Goal: Transaction & Acquisition: Purchase product/service

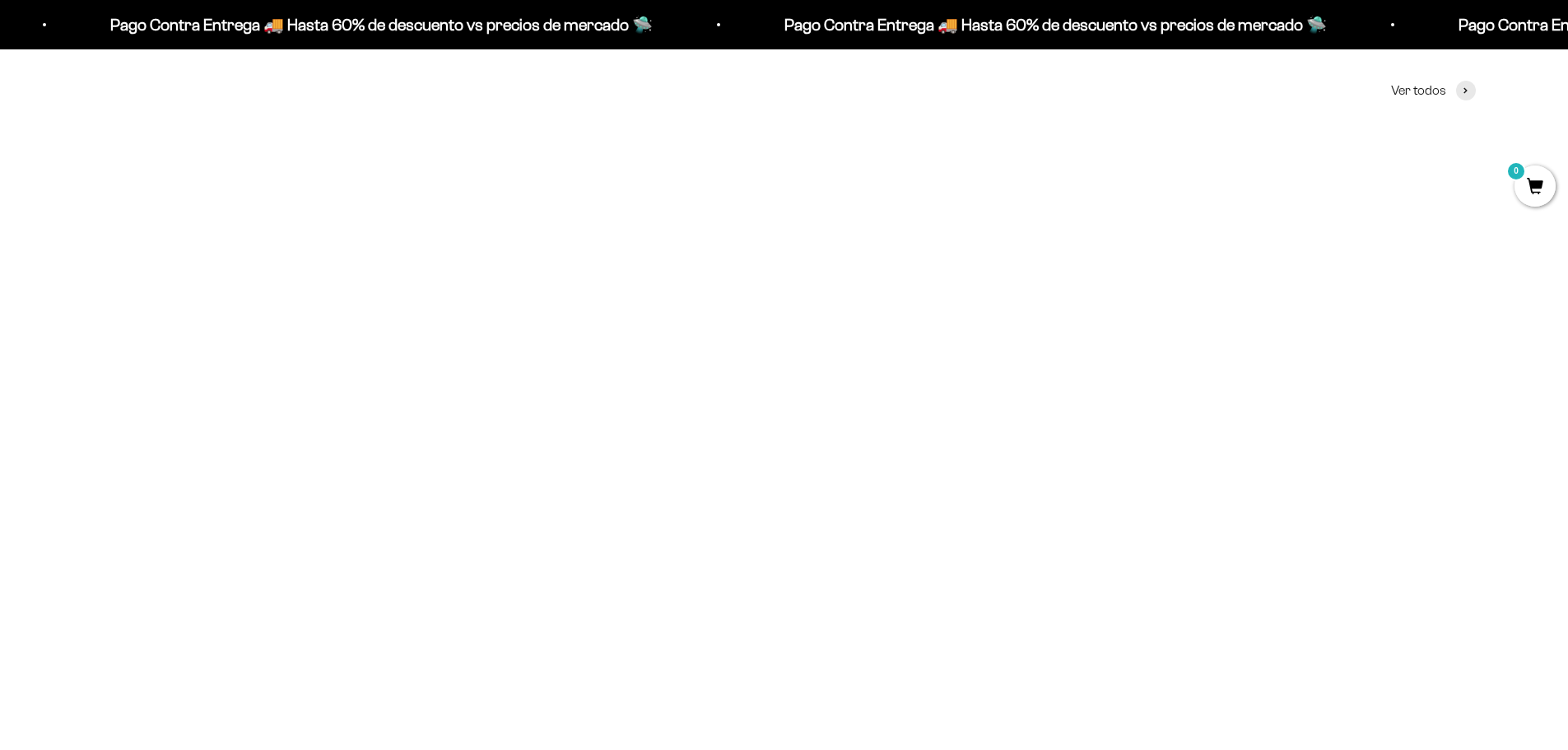
scroll to position [823, 0]
click at [6, 403] on scroll-carousel "1 Proteína Whey $53.500,00 Miembro $58.850,00 No Miembro 4.8 1 Creatina Monohid…" at bounding box center [784, 631] width 1556 height 1147
click at [269, 301] on img at bounding box center [317, 282] width 447 height 447
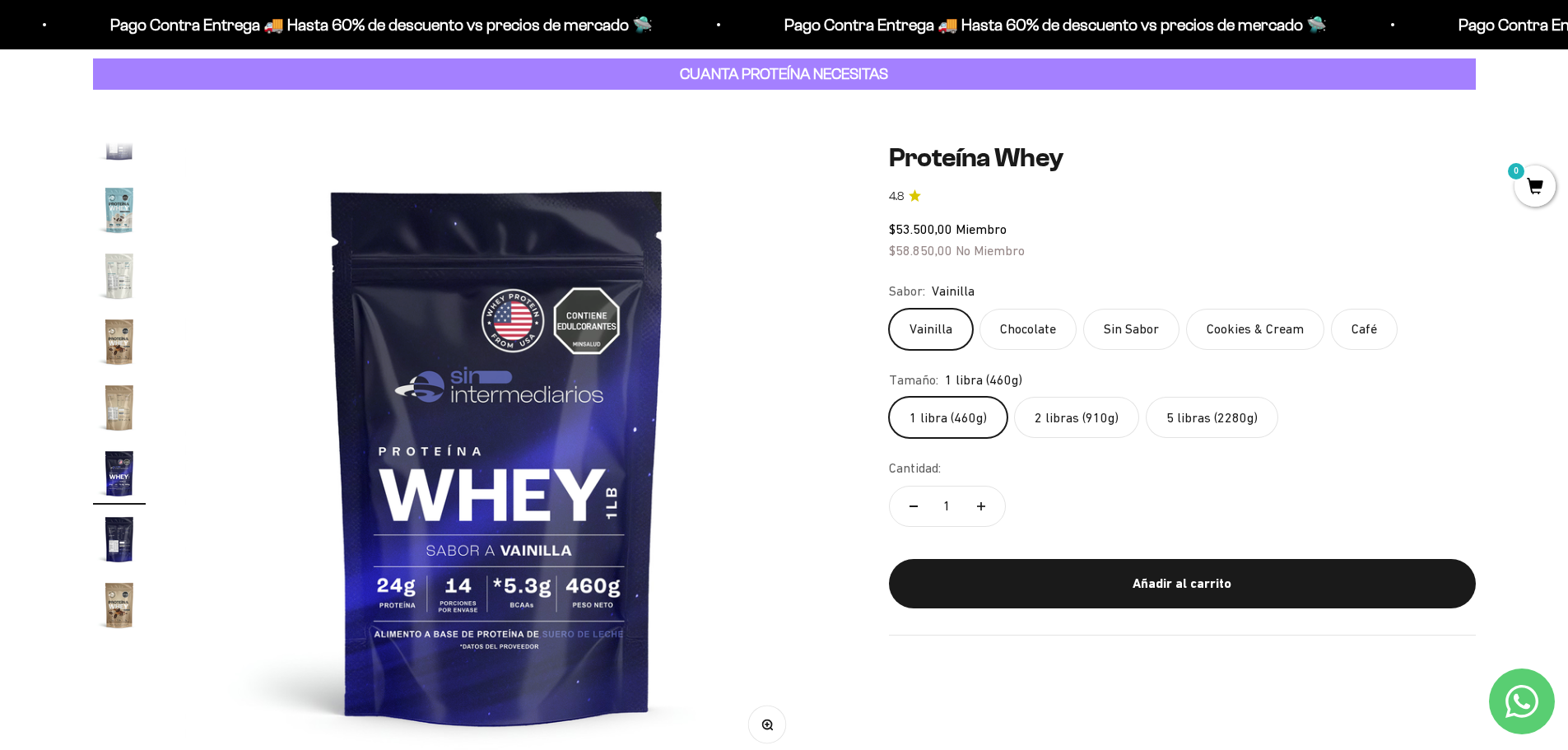
click at [1027, 339] on label "Chocolate" at bounding box center [1028, 329] width 98 height 41
click at [889, 308] on input "Chocolate" at bounding box center [889, 307] width 1 height 1
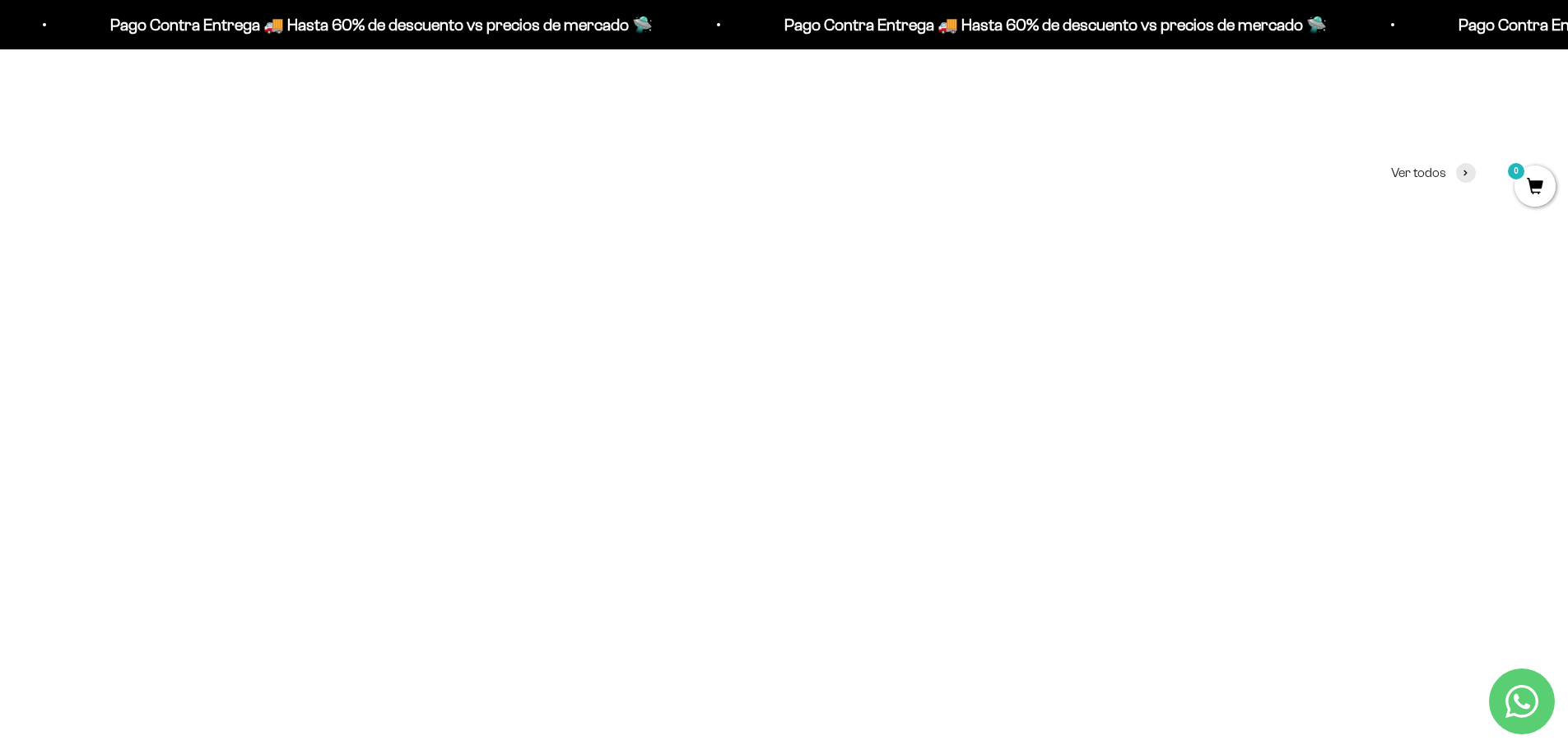
scroll to position [329, 0]
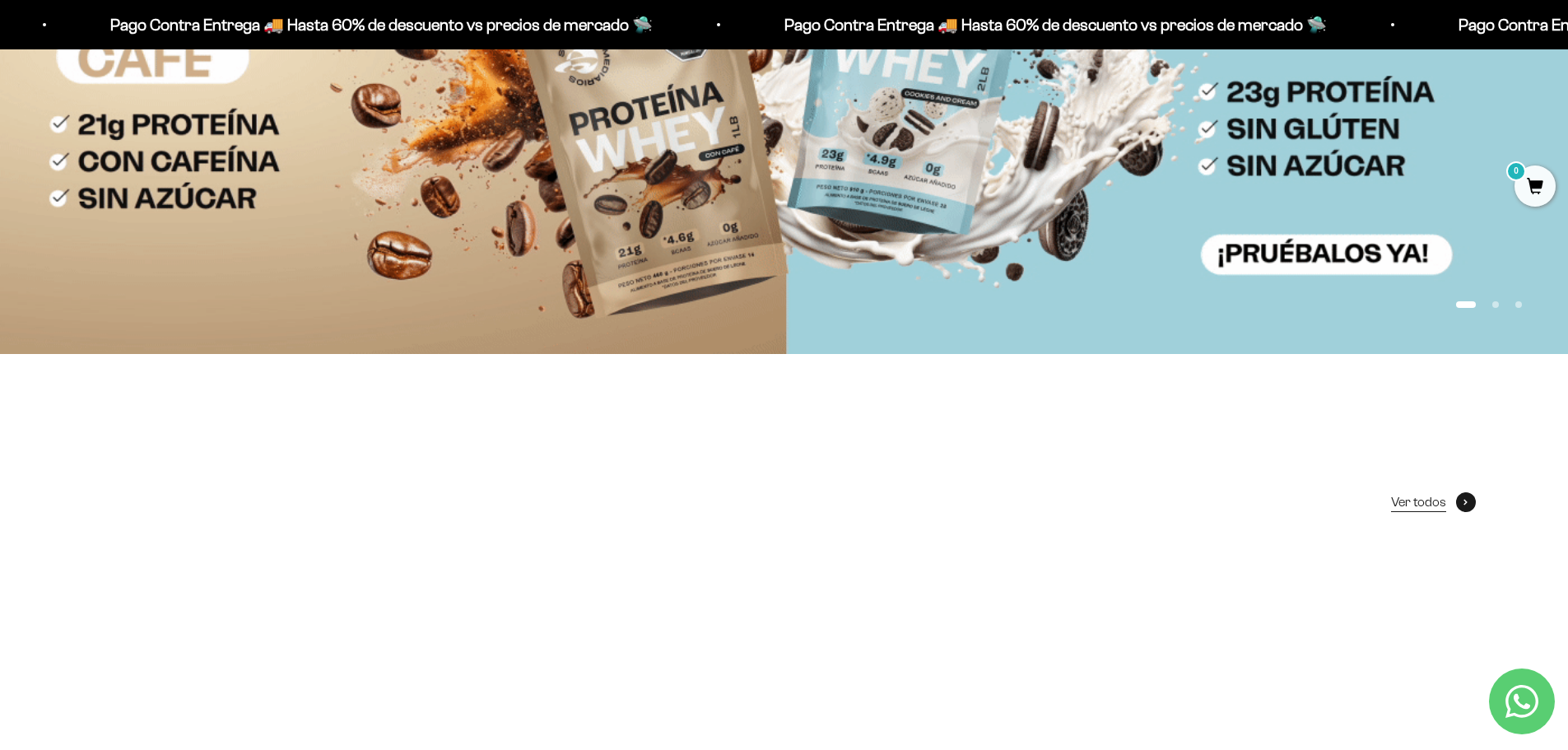
click at [1451, 497] on link "Ver todos" at bounding box center [1434, 502] width 85 height 21
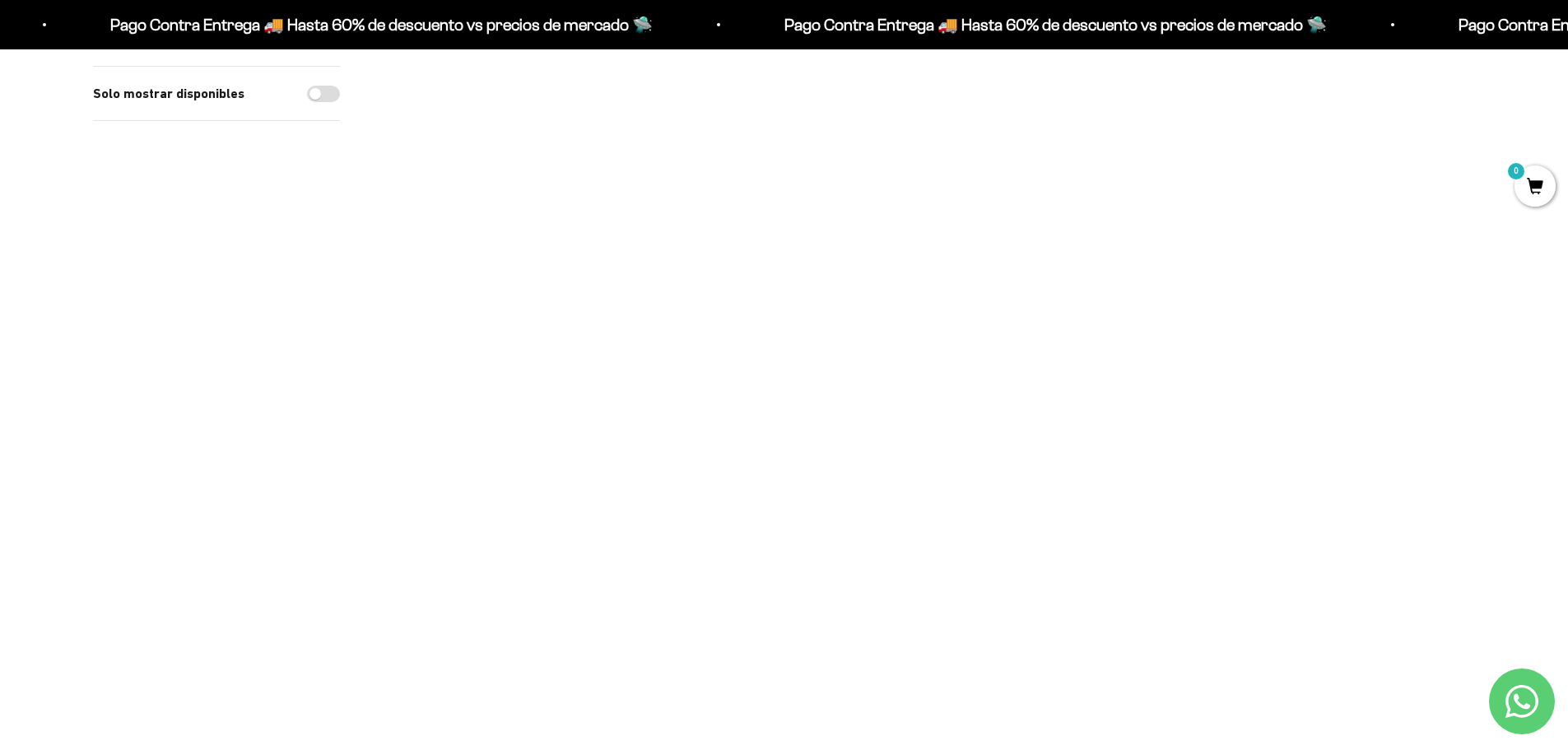
scroll to position [165, 0]
